Goal: Task Accomplishment & Management: Manage account settings

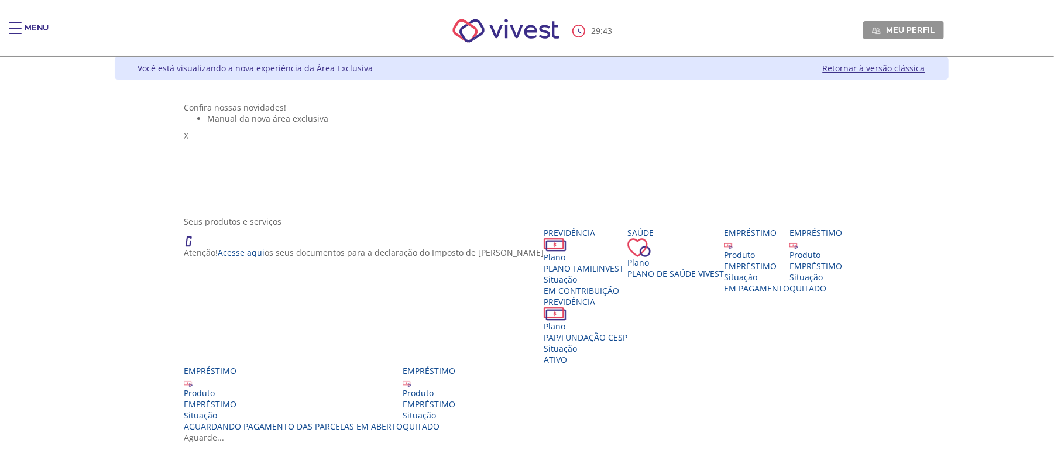
click at [17, 22] on div "Main header" at bounding box center [15, 33] width 13 height 23
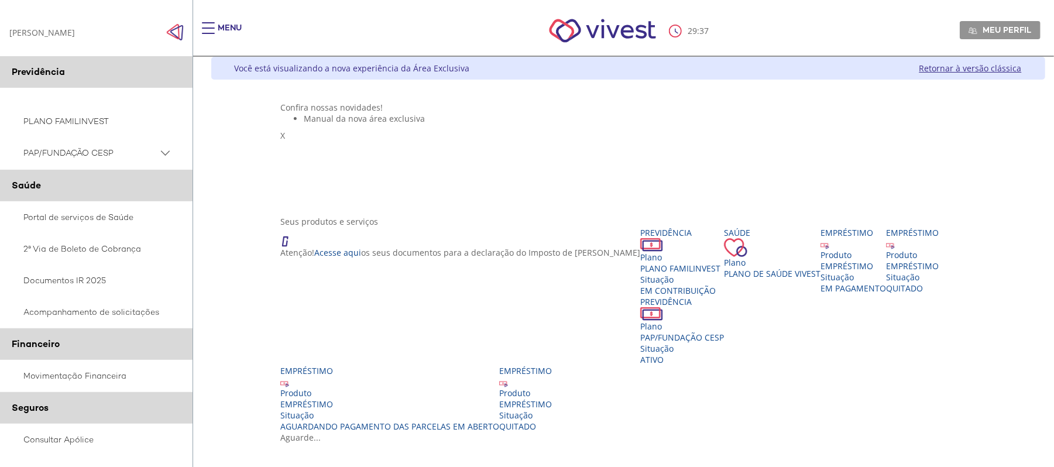
click at [164, 149] on PSAP_dropdown_icon at bounding box center [165, 153] width 15 height 15
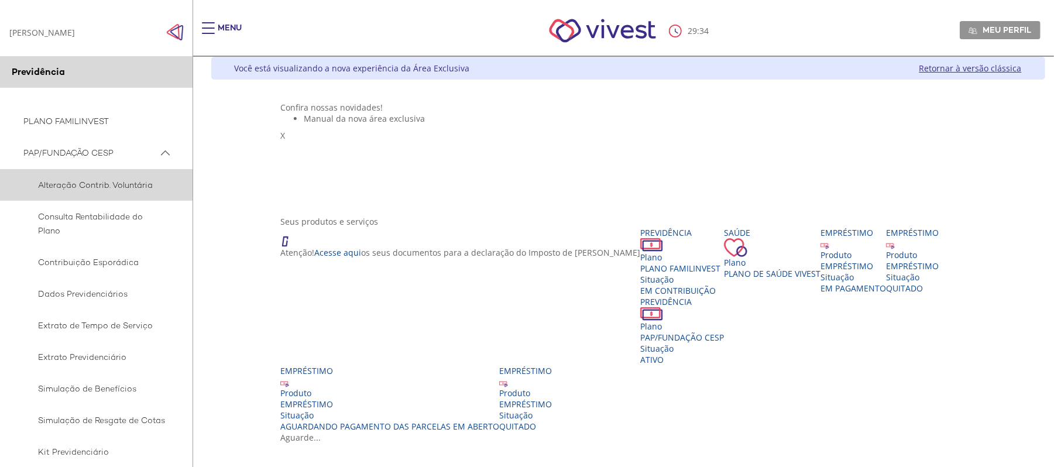
click at [98, 185] on span "Alteração Contrib. Voluntária" at bounding box center [94, 185] width 142 height 14
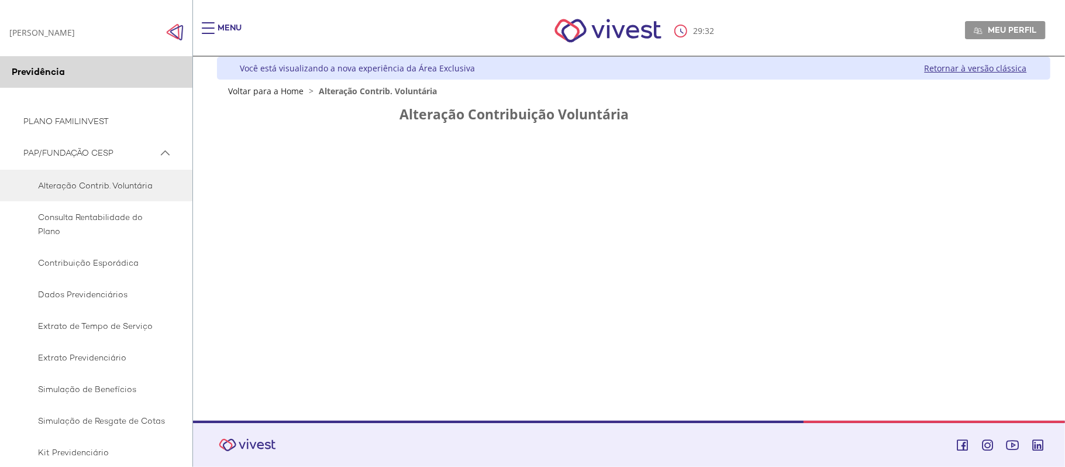
click at [543, 118] on h2 "Alteração Contribuição Voluntária" at bounding box center [634, 114] width 468 height 15
click at [517, 163] on div "Z6_L19A13G0LGPF00Q7UV9Q807RM1 Você está visualizando a nova experiência da Área…" at bounding box center [629, 239] width 843 height 364
click at [497, 234] on div "Z6_L19A13G0LGPF00Q7UV9Q807RM1 Você está visualizando a nova experiência da Área…" at bounding box center [629, 239] width 843 height 364
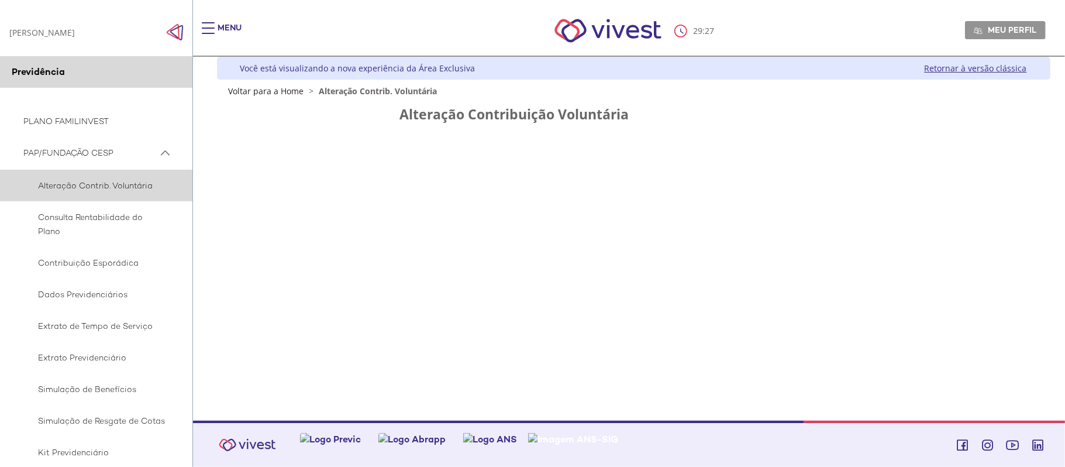
click at [75, 185] on span "Alteração Contrib. Voluntária" at bounding box center [94, 185] width 142 height 14
click at [77, 185] on span "Alteração Contrib. Voluntária" at bounding box center [94, 185] width 142 height 14
